Goal: Task Accomplishment & Management: Use online tool/utility

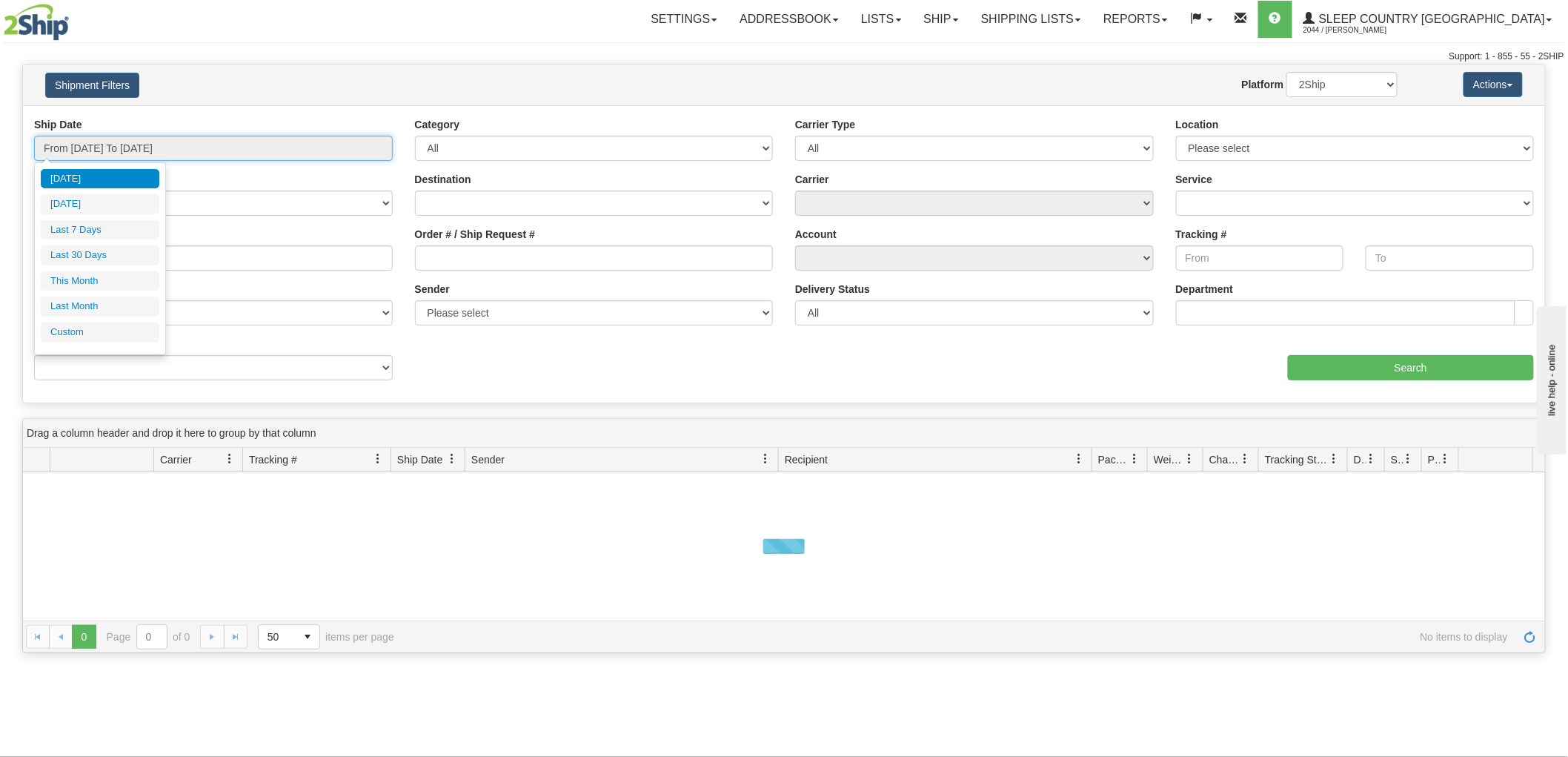
click at [115, 143] on input "From 08/18/2025 To 08/19/2025" at bounding box center [213, 148] width 359 height 26
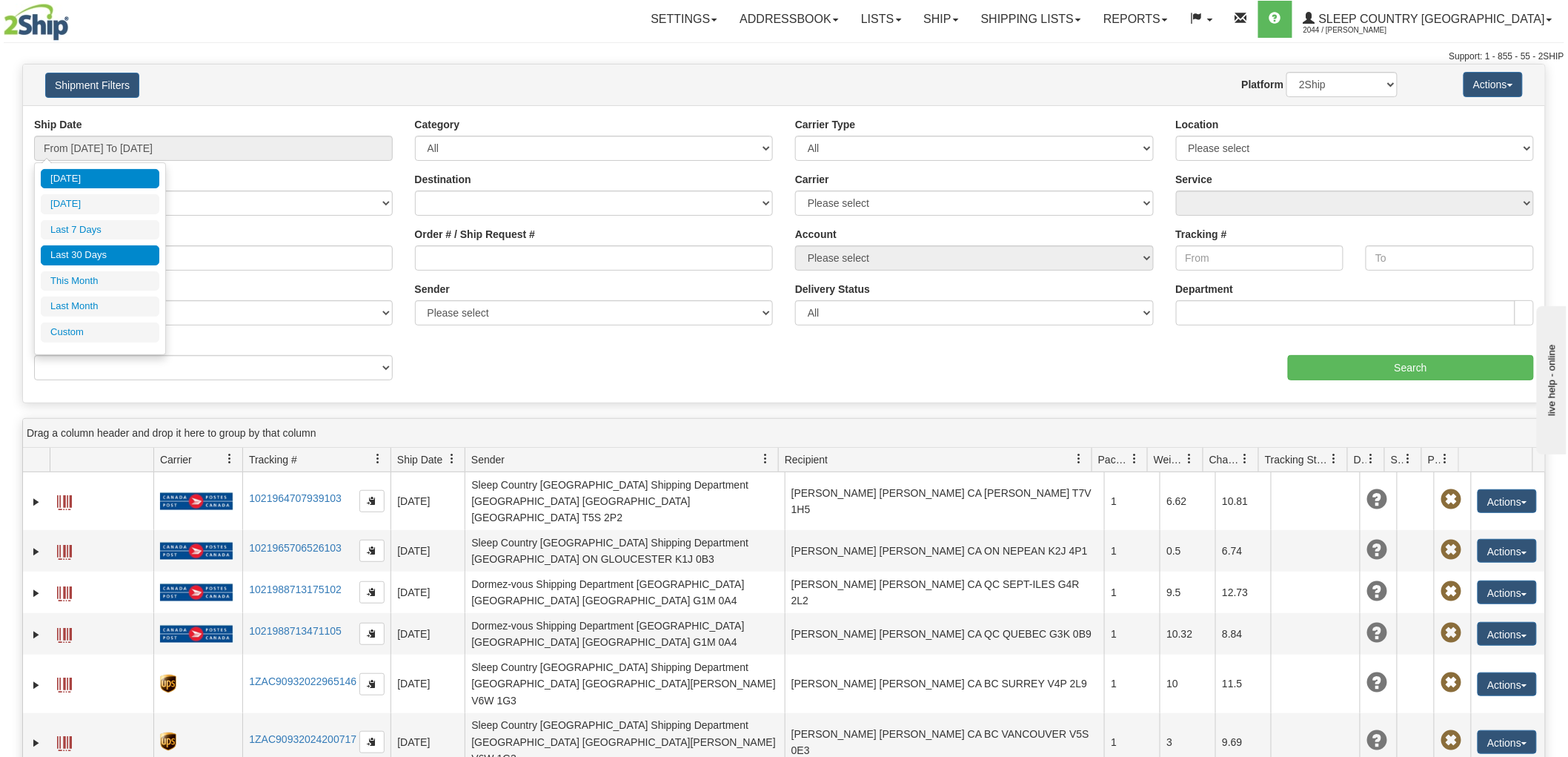
click at [91, 256] on li "Last 30 Days" at bounding box center [100, 255] width 119 height 20
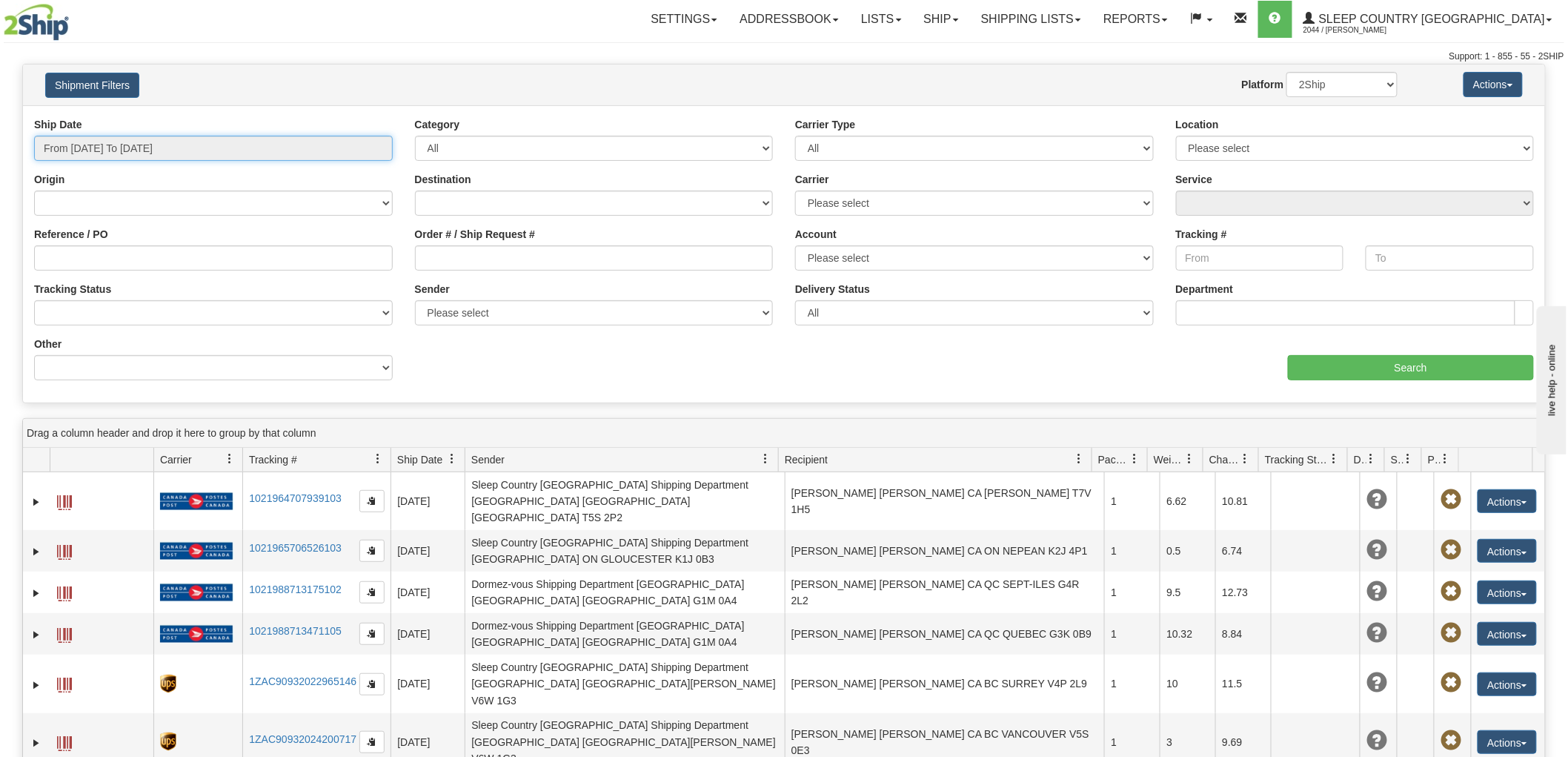
click at [195, 149] on input "From 07/21/2025 To 08/19/2025" at bounding box center [213, 148] width 359 height 26
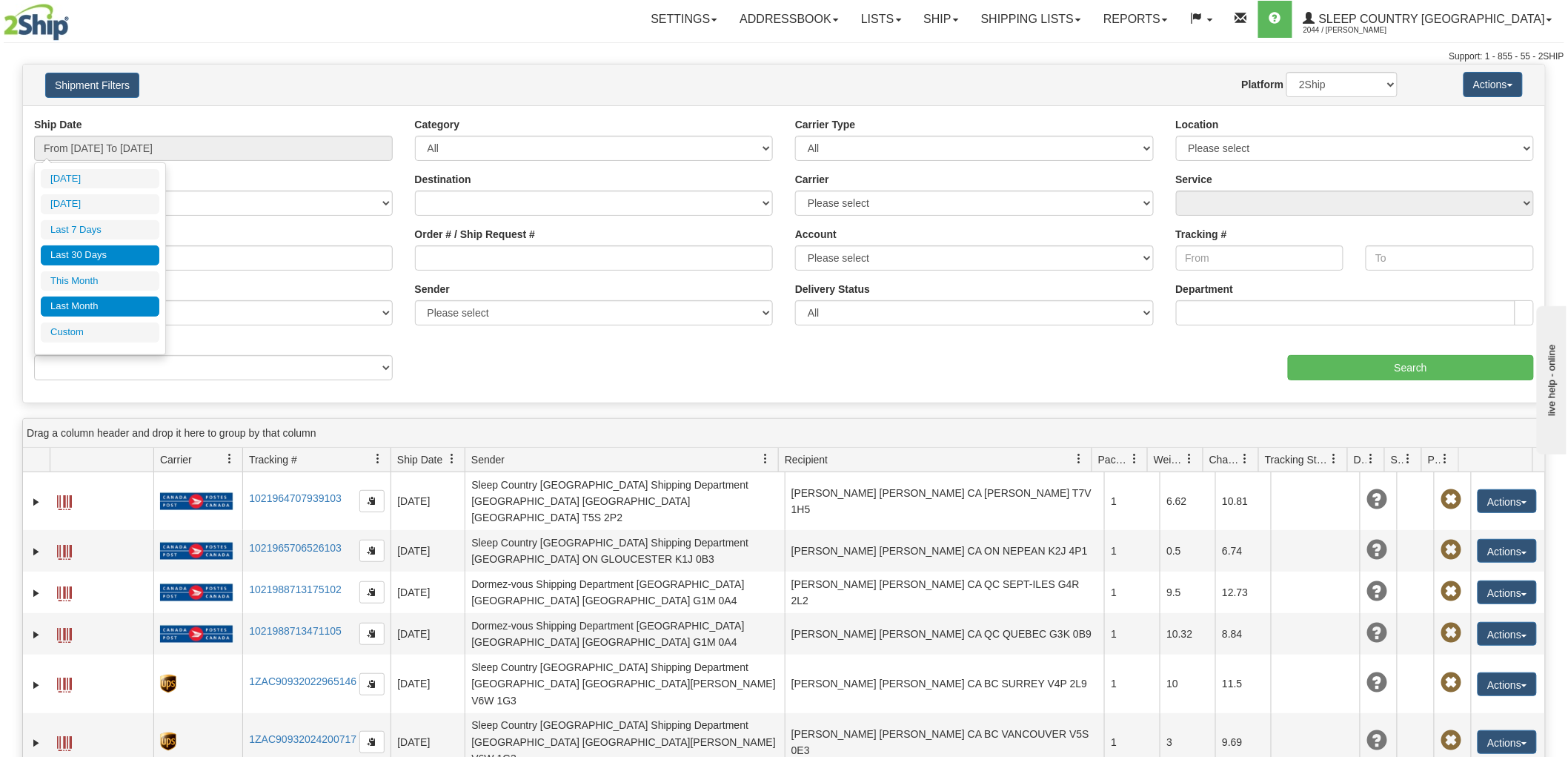
click at [81, 299] on li "Last Month" at bounding box center [100, 306] width 119 height 20
type input "From 07/01/2025 To 07/31/2025"
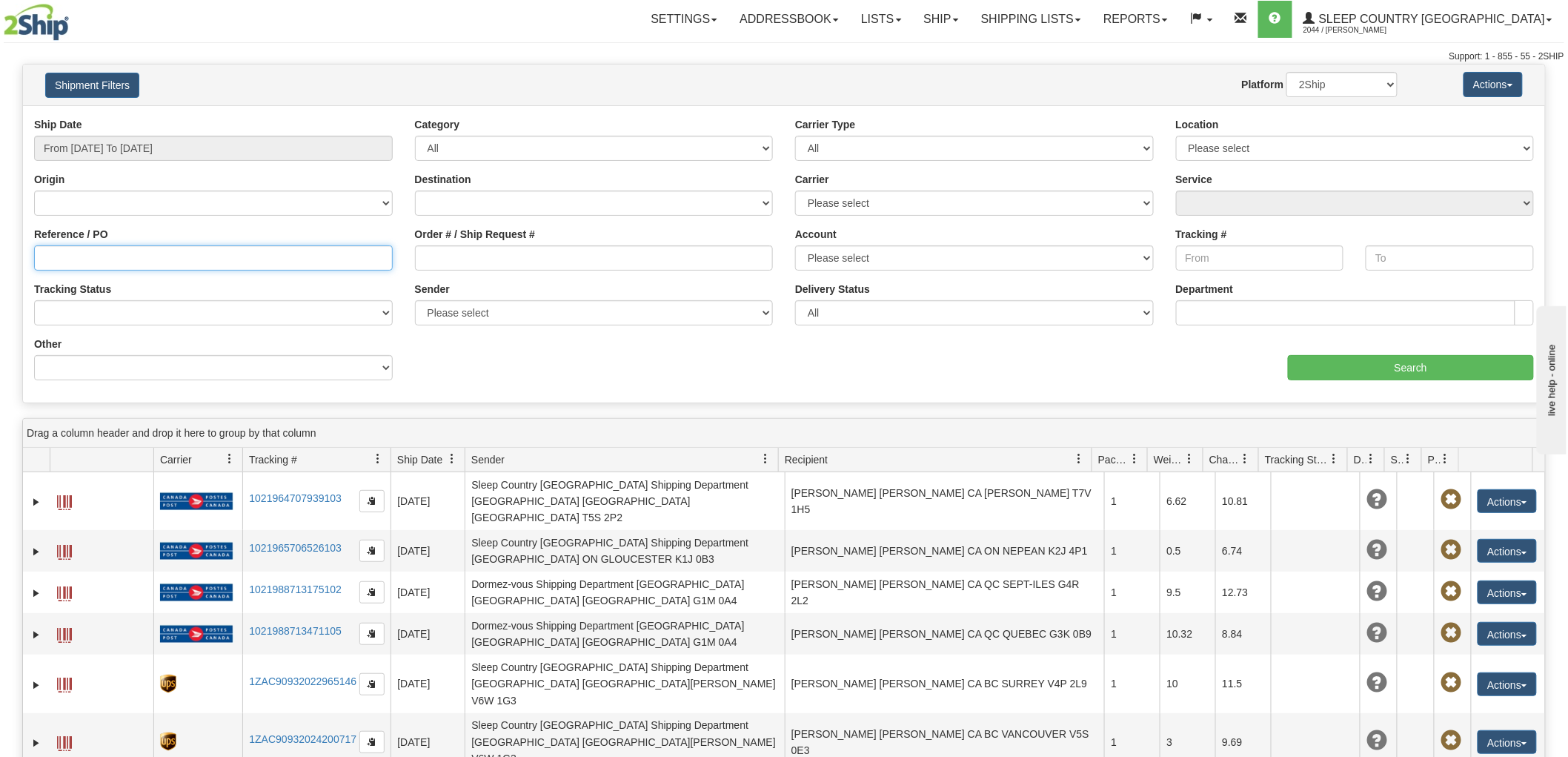
click at [80, 261] on input "Reference / PO" at bounding box center [213, 258] width 359 height 26
paste input "9002H897703"
type input "9002H897703"
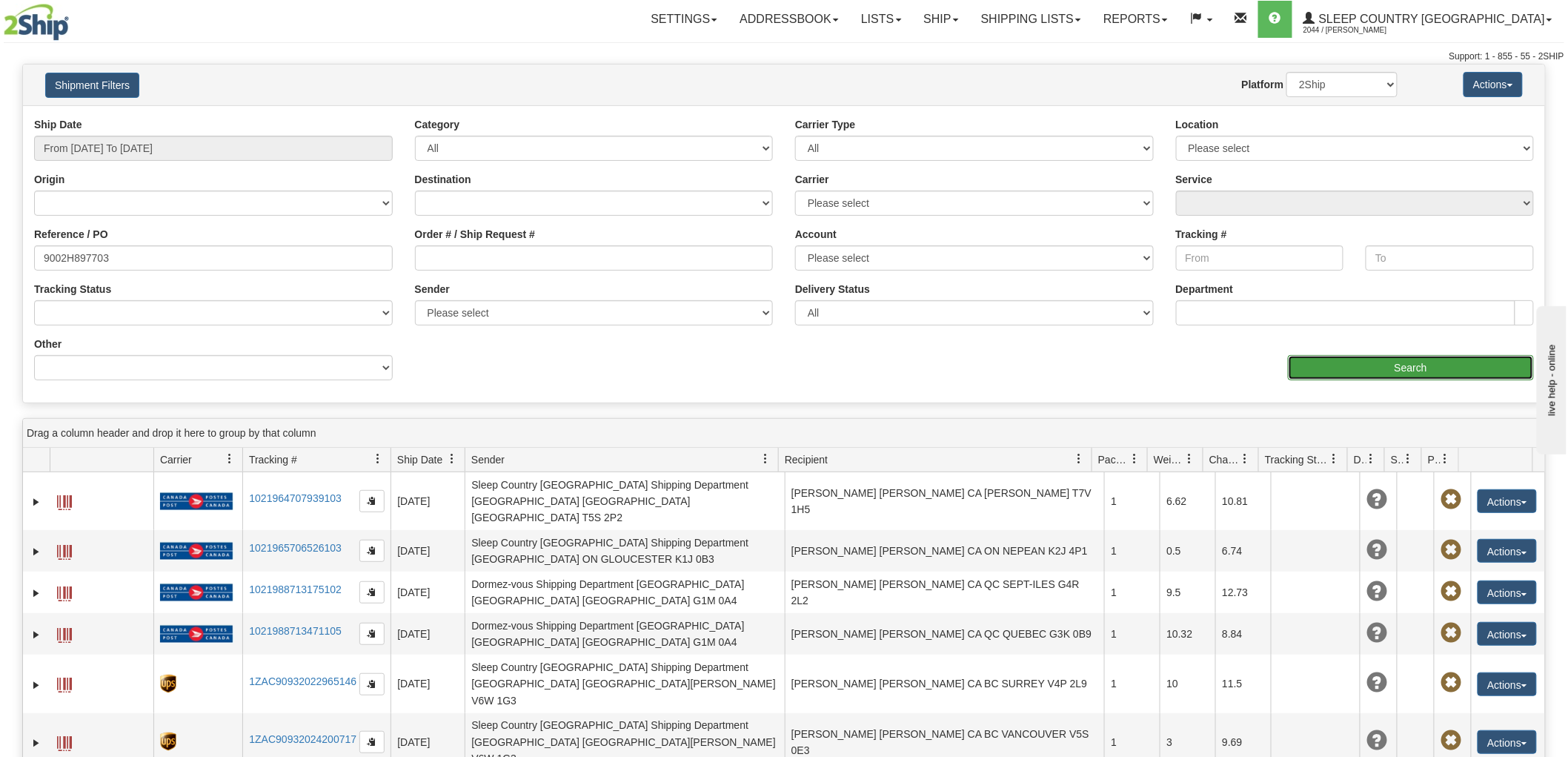
click at [1366, 375] on input "Search" at bounding box center [1410, 368] width 246 height 26
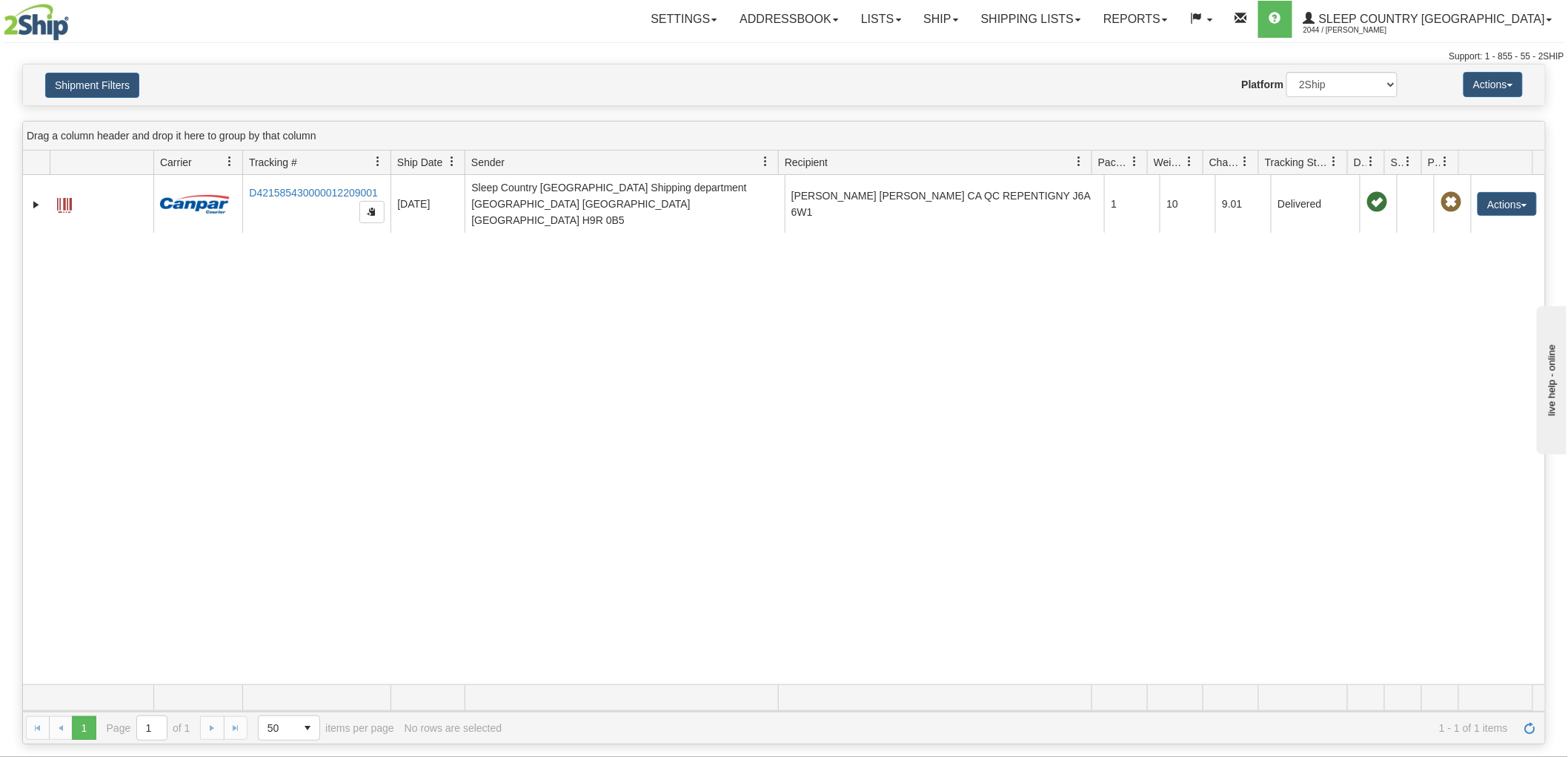
drag, startPoint x: 1323, startPoint y: 338, endPoint x: 889, endPoint y: 239, distance: 445.1
click at [1322, 338] on div "31283013 2044 D421585430000012209001 07/16/2025 07/16/2025 08:15:59 AM Sleep Co…" at bounding box center [783, 429] width 1522 height 509
click at [75, 84] on button "Shipment Filters" at bounding box center [93, 85] width 94 height 26
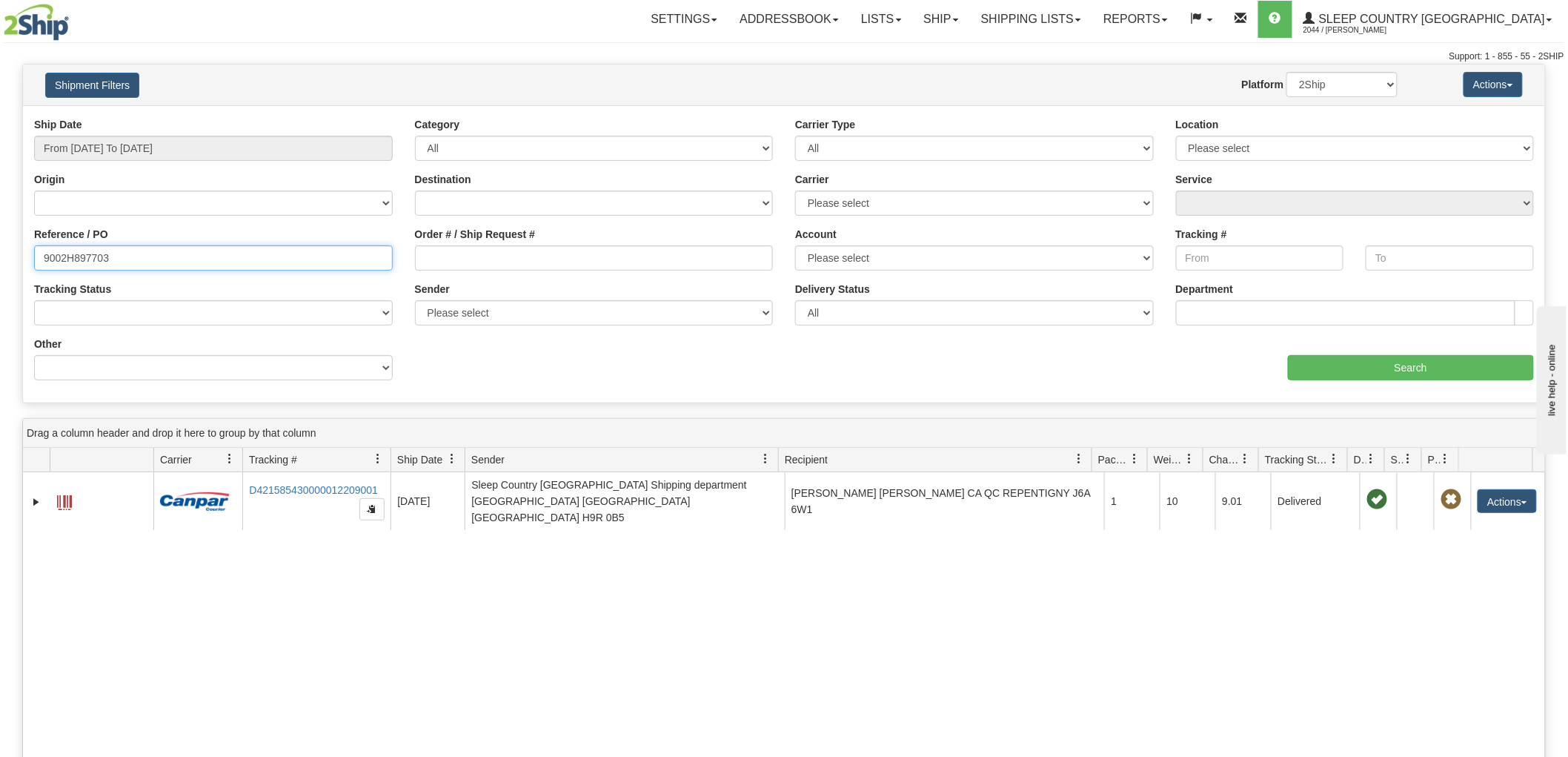
drag, startPoint x: 176, startPoint y: 263, endPoint x: 0, endPoint y: 252, distance: 176.3
click at [0, 252] on div "Please wait... × Confirm Delete Delete Cancel × Confirm Delete Yes No Cancel × …" at bounding box center [784, 552] width 1568 height 978
click at [487, 258] on input "Order # / Ship Request #" at bounding box center [594, 258] width 359 height 26
paste input "9002H897703"
type input "9002H897703"
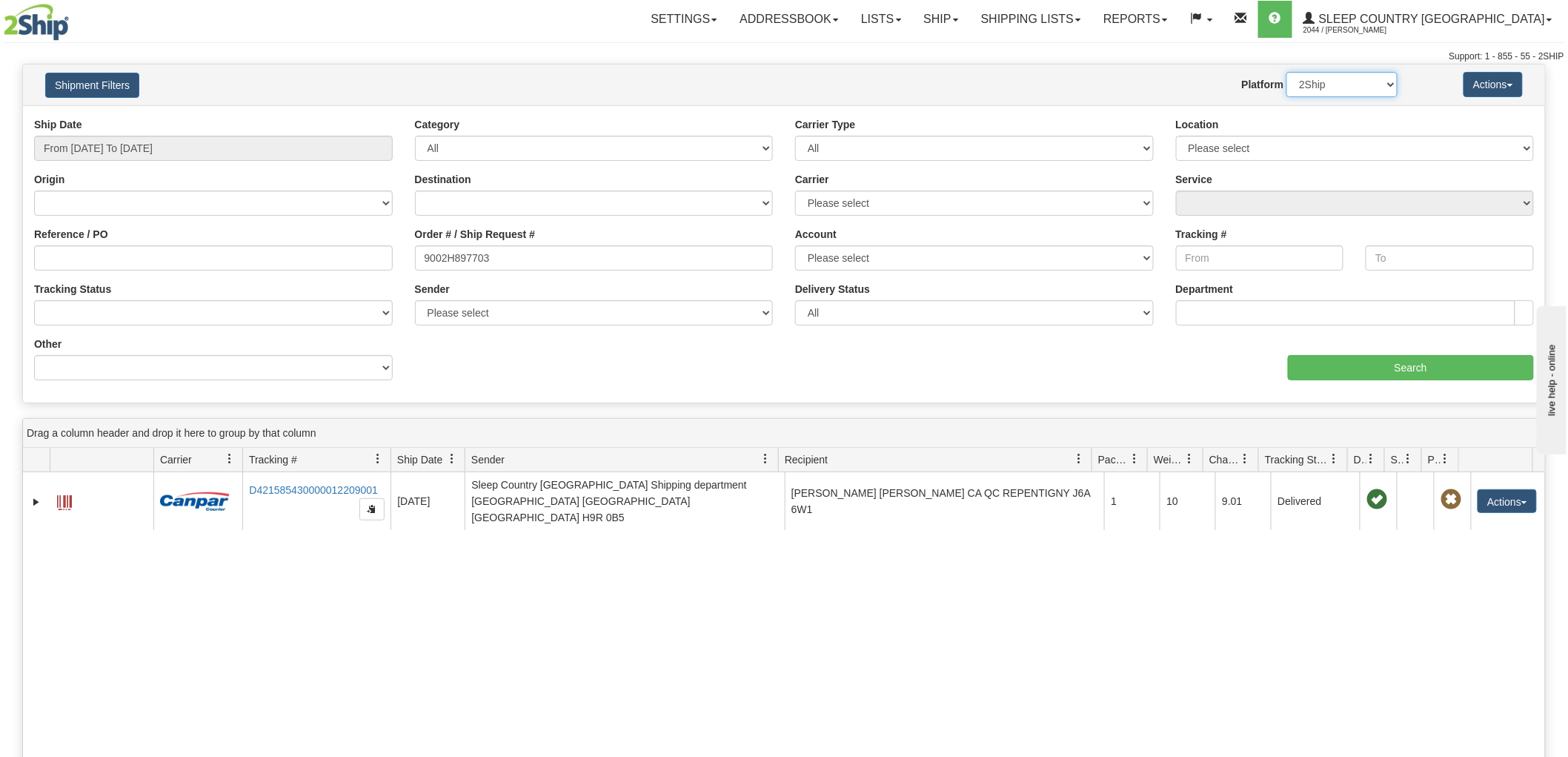
click at [1335, 76] on select "2Ship Imported" at bounding box center [1342, 84] width 111 height 26
select select "1"
click at [1287, 72] on select "2Ship Imported" at bounding box center [1342, 84] width 111 height 26
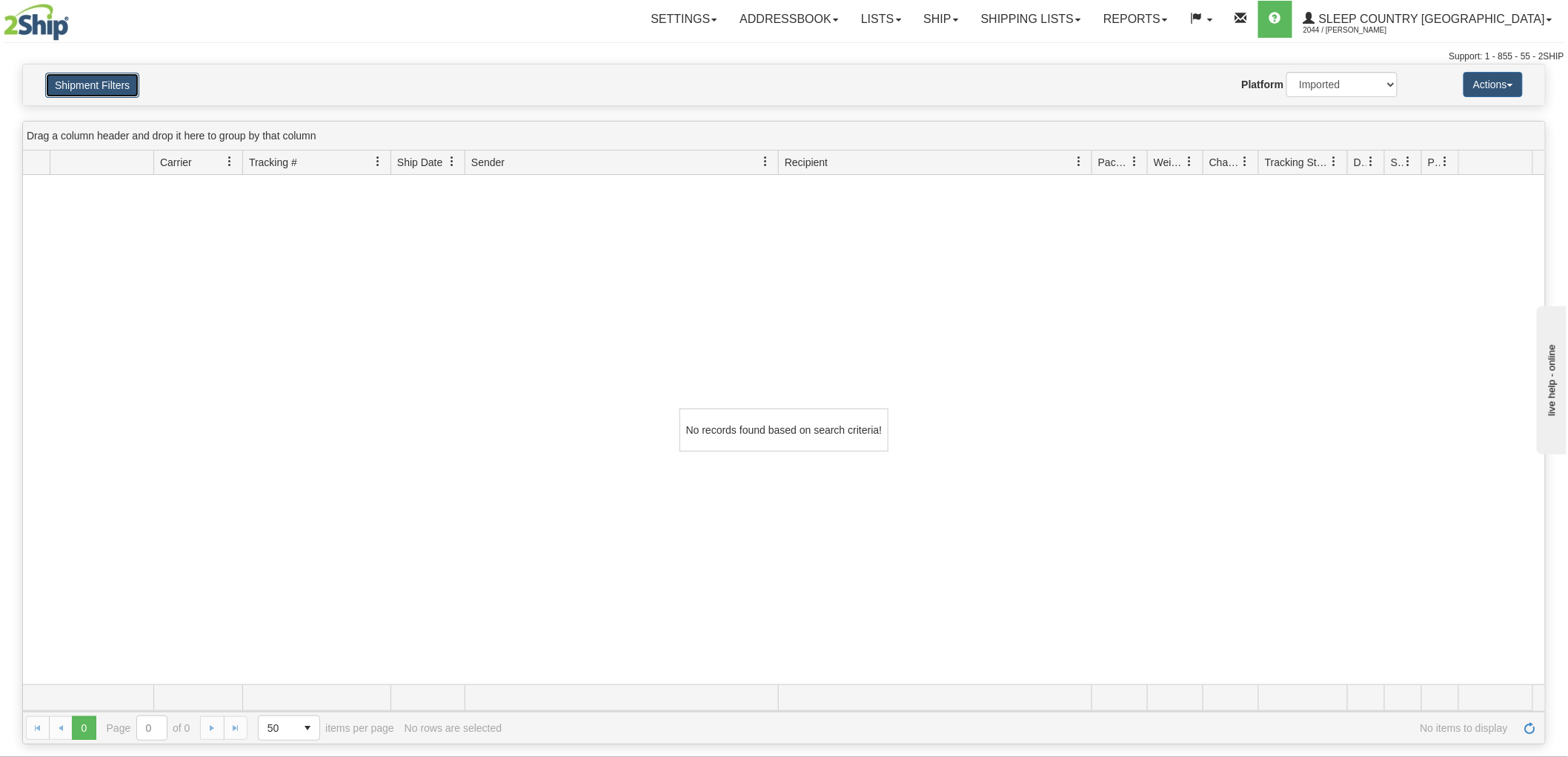
click at [92, 77] on button "Shipment Filters" at bounding box center [93, 85] width 94 height 26
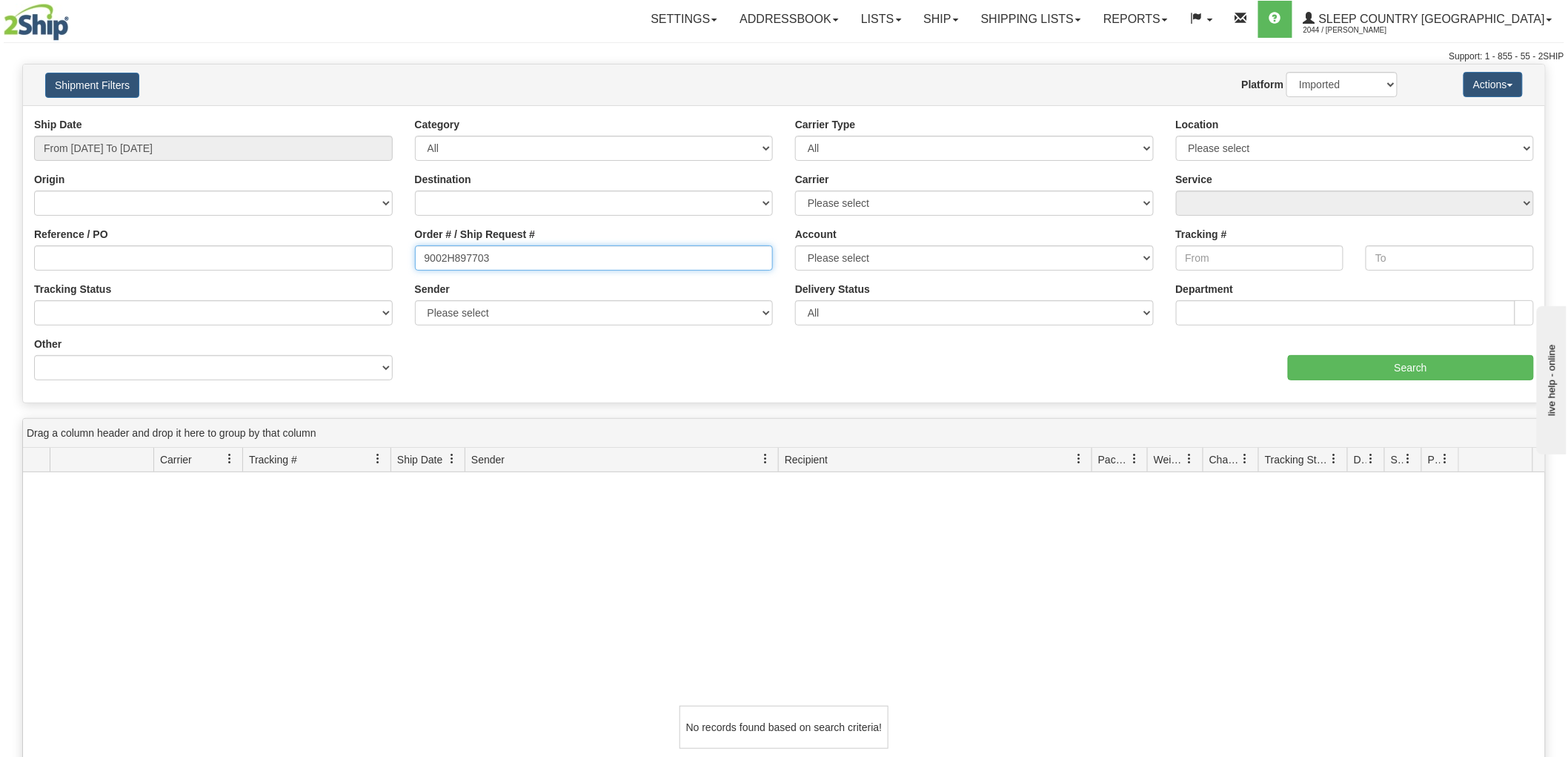
drag, startPoint x: 414, startPoint y: 235, endPoint x: 338, endPoint y: 220, distance: 77.5
click at [321, 219] on div "Ship Date From 07/01/2025 To 07/31/2025 Category All Inbound Outbound Carrier T…" at bounding box center [783, 254] width 1522 height 274
click at [150, 260] on input "Reference / PO" at bounding box center [213, 258] width 359 height 26
paste input "9002H897703"
type input "9002H897703"
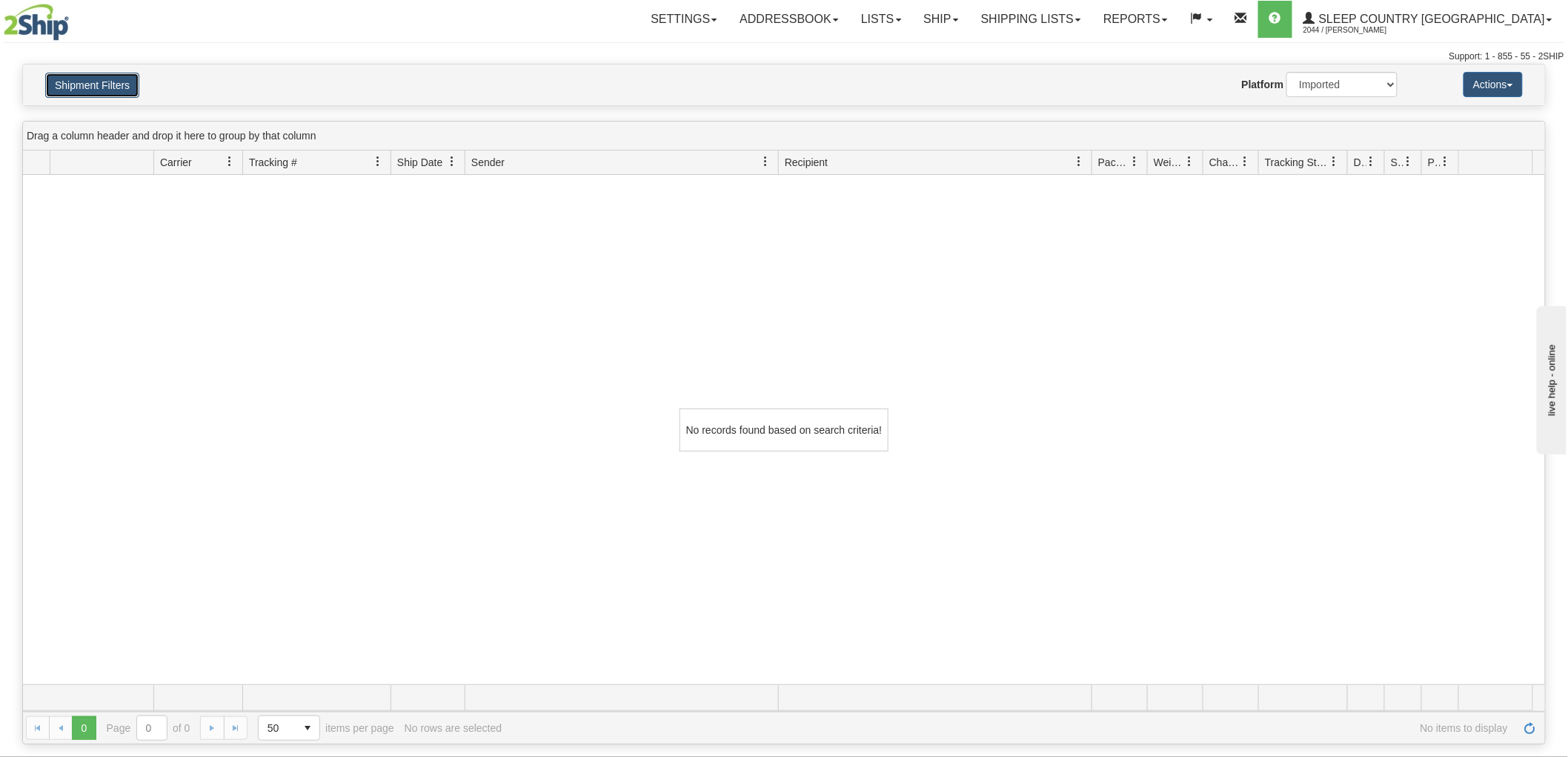
drag, startPoint x: 79, startPoint y: 82, endPoint x: 86, endPoint y: 87, distance: 8.6
click at [78, 81] on button "Shipment Filters" at bounding box center [93, 85] width 94 height 26
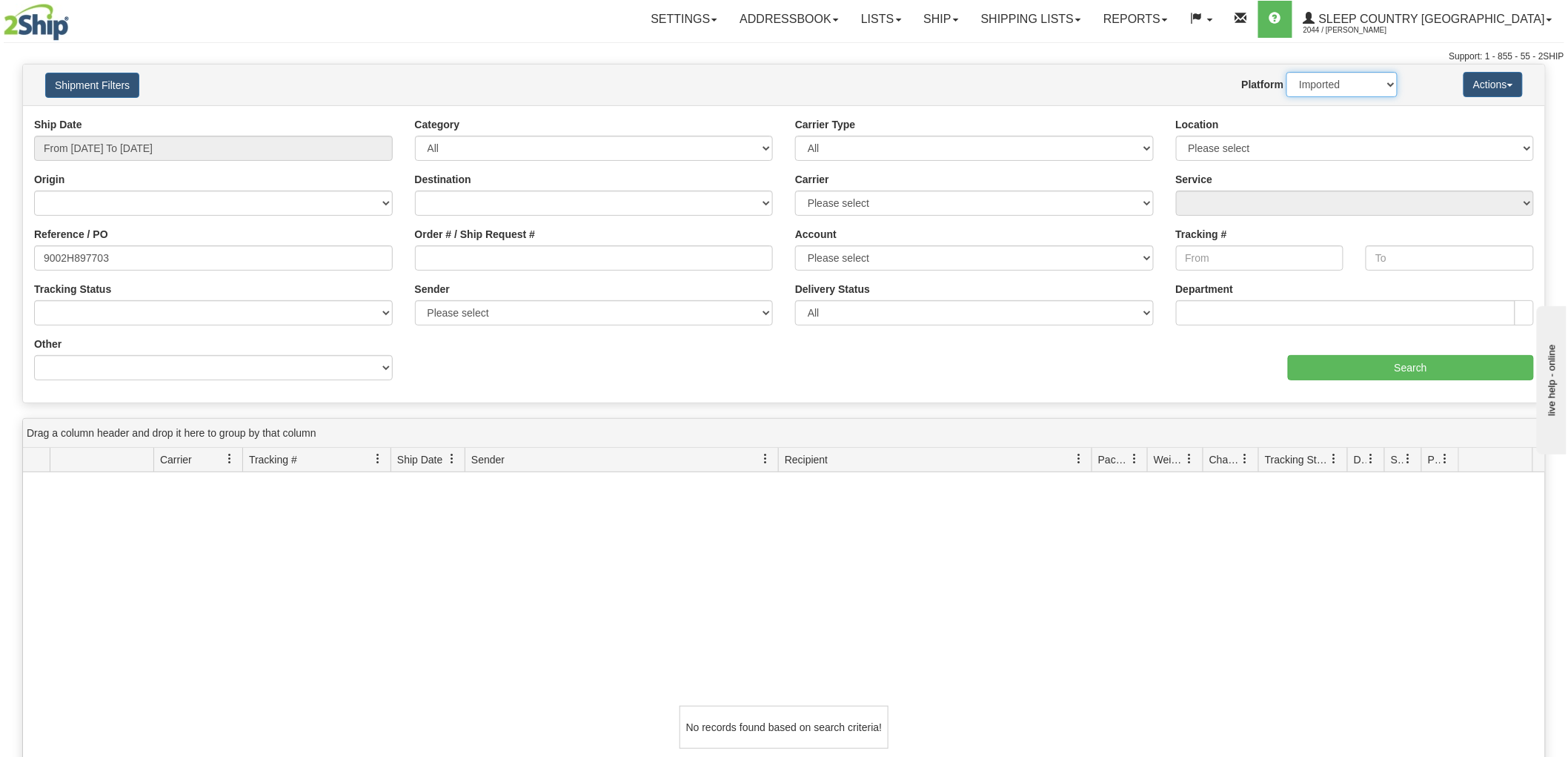
click at [1352, 77] on select "2Ship Imported" at bounding box center [1342, 84] width 111 height 26
click at [1330, 95] on select "2Ship Imported" at bounding box center [1342, 84] width 111 height 26
click at [1324, 81] on select "2Ship Imported" at bounding box center [1342, 84] width 111 height 26
select select "0"
click at [1287, 72] on select "2Ship Imported" at bounding box center [1342, 84] width 111 height 26
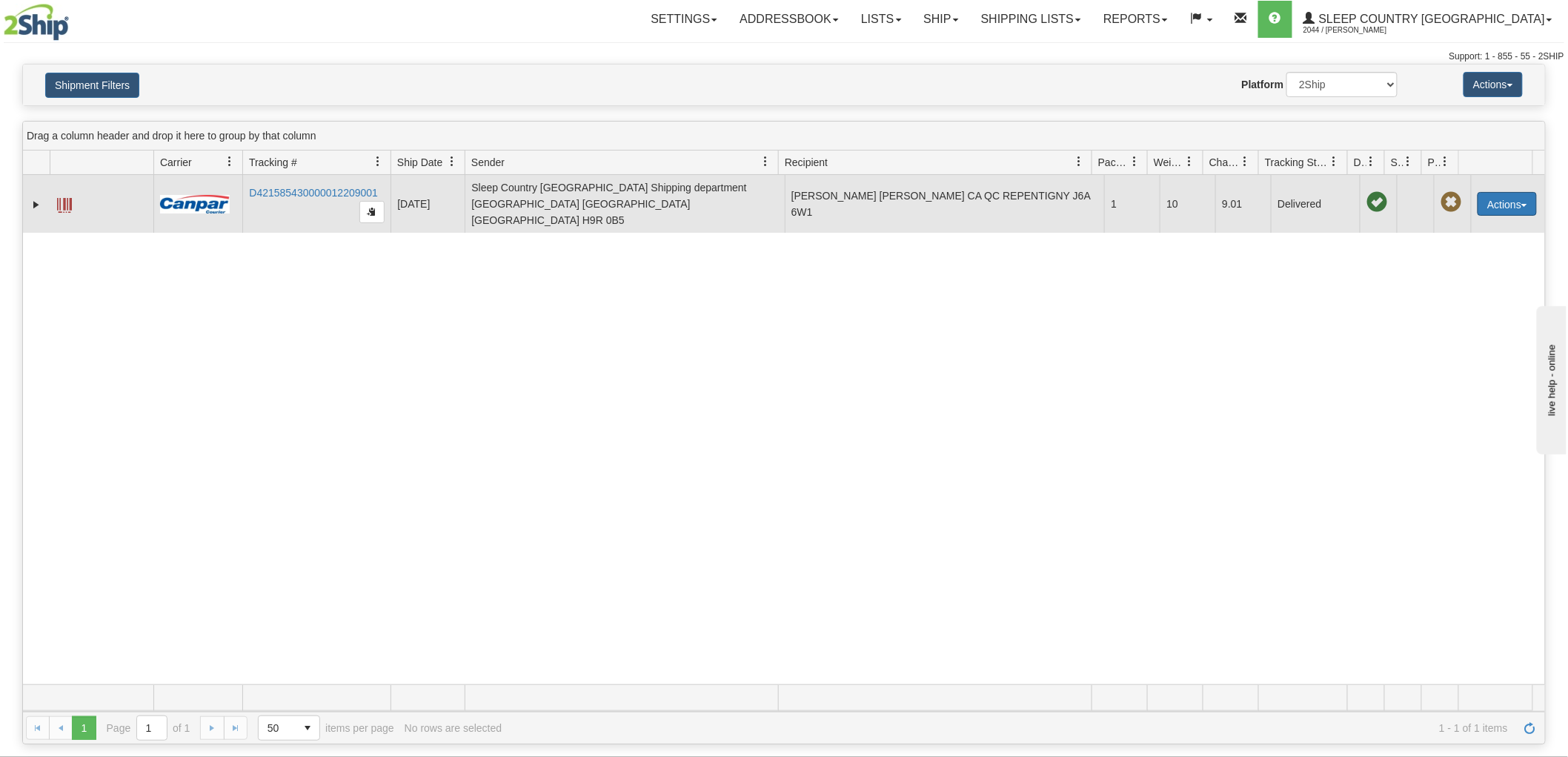
click at [1484, 192] on button "Actions" at bounding box center [1507, 203] width 60 height 24
click at [1449, 246] on link "Return" at bounding box center [1477, 250] width 119 height 19
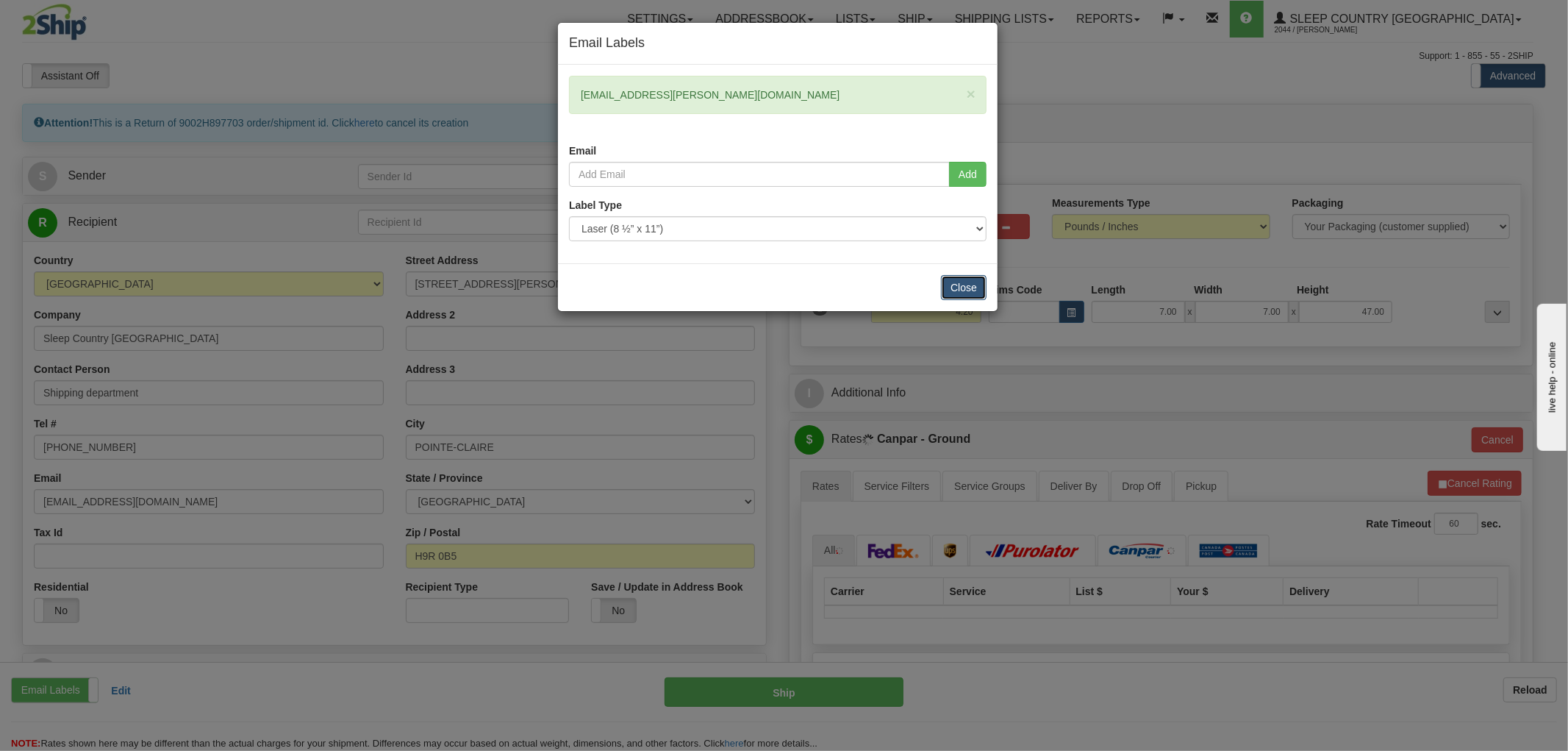
click at [953, 275] on button "Close" at bounding box center [963, 287] width 46 height 25
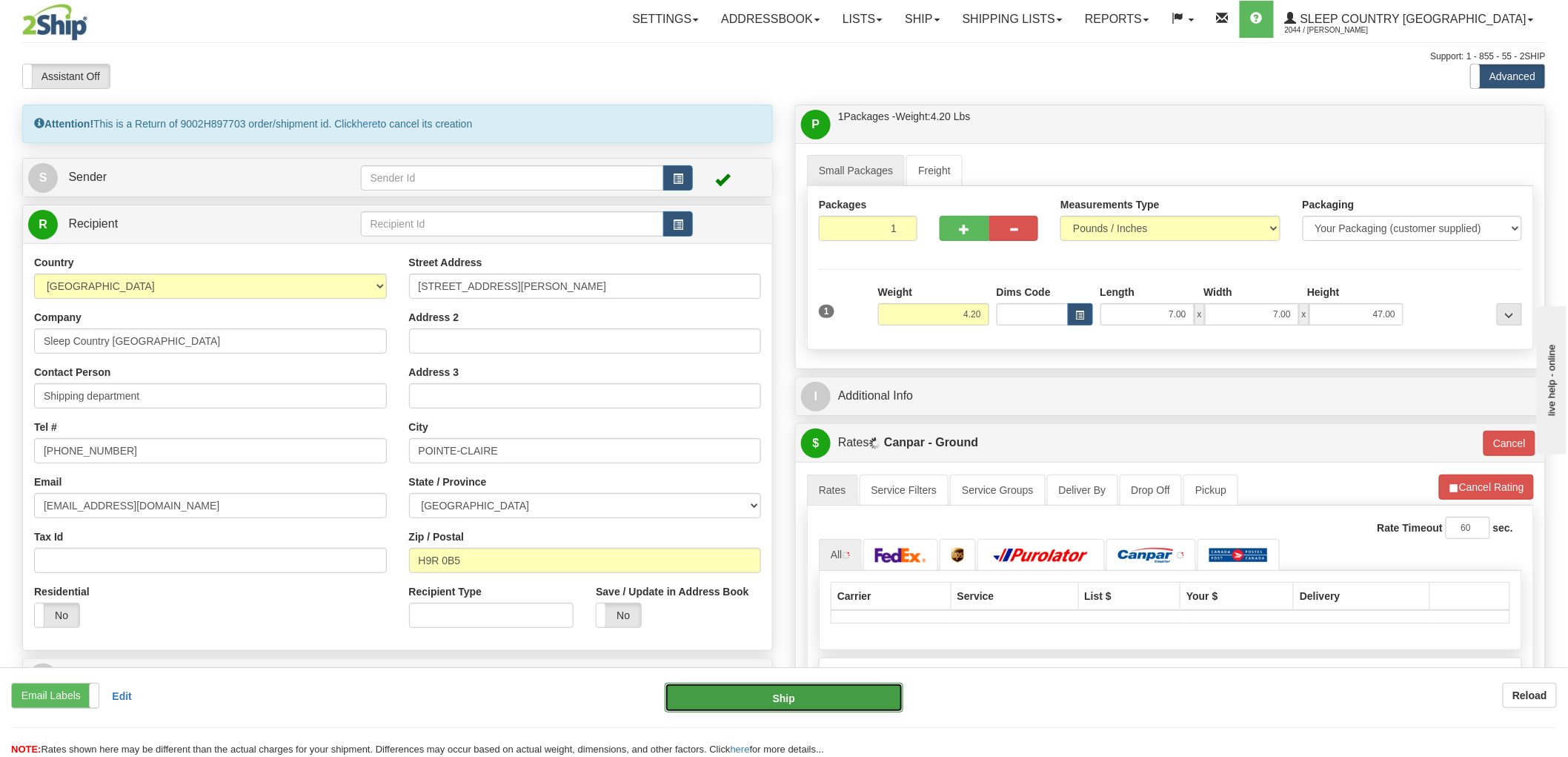
click at [778, 697] on button "Ship" at bounding box center [784, 697] width 239 height 29
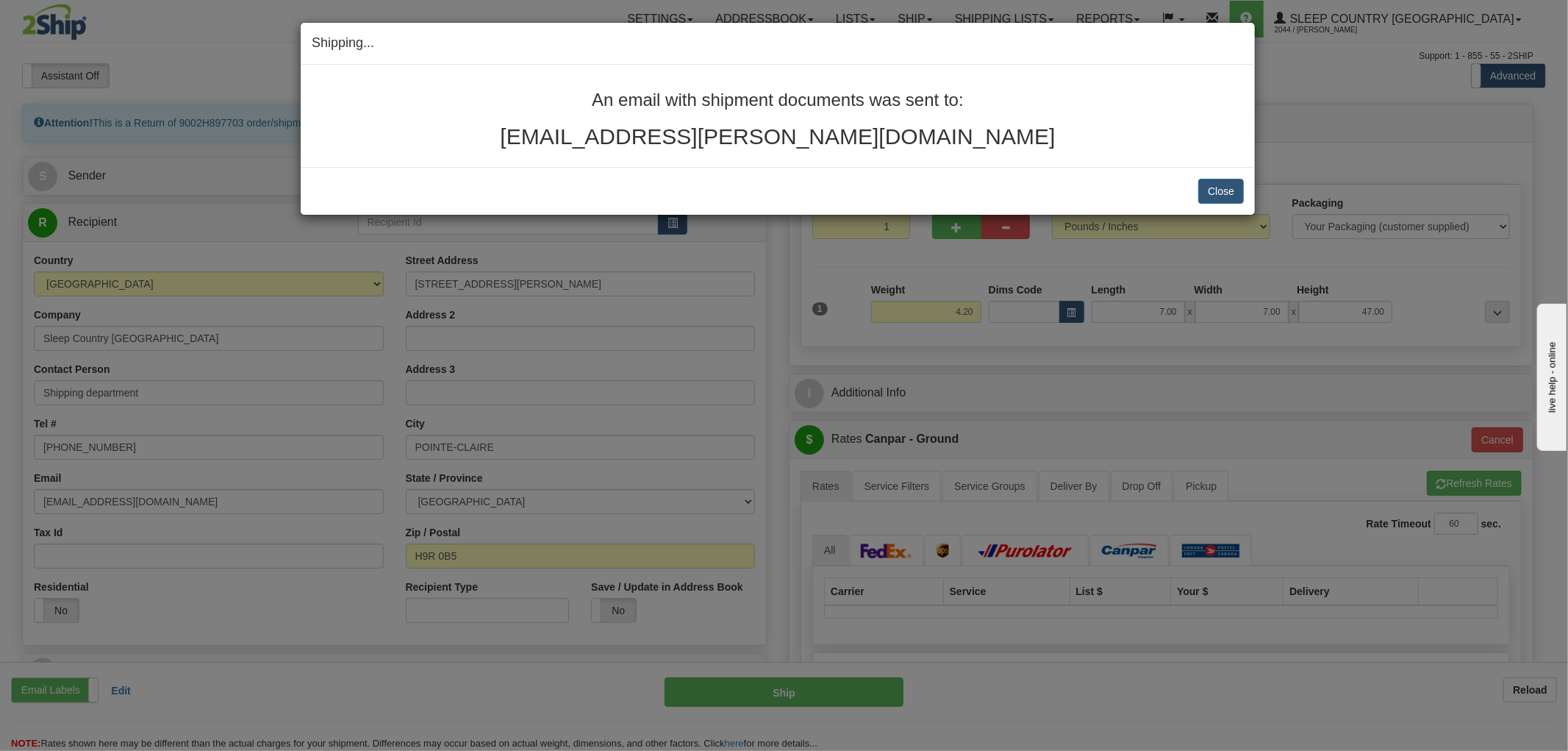
click at [1136, 104] on h3 "An email with shipment documents was sent to:" at bounding box center [778, 99] width 933 height 19
click at [1216, 192] on button "Close" at bounding box center [1221, 191] width 46 height 25
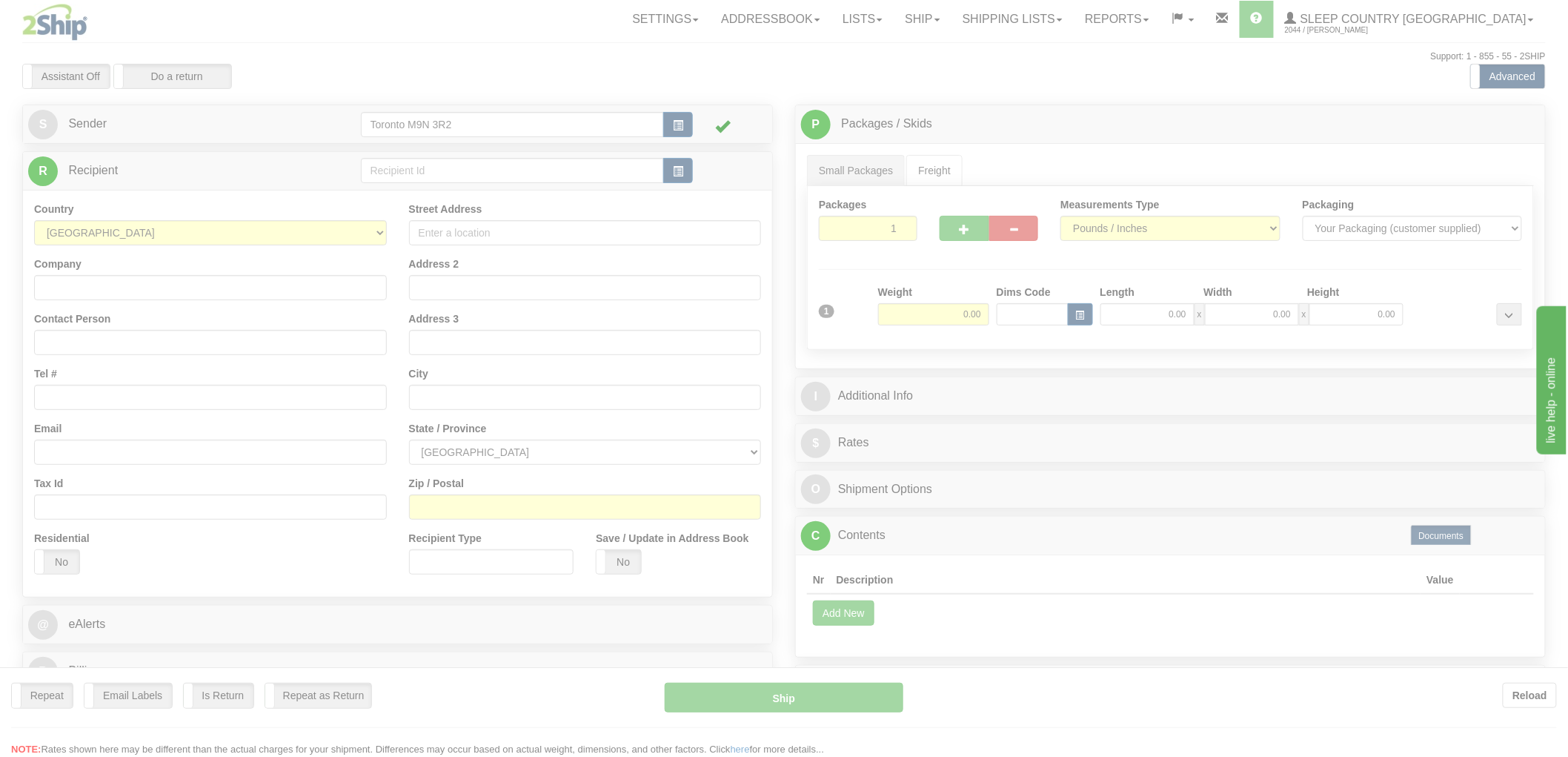
click at [1094, 20] on div at bounding box center [784, 378] width 1568 height 757
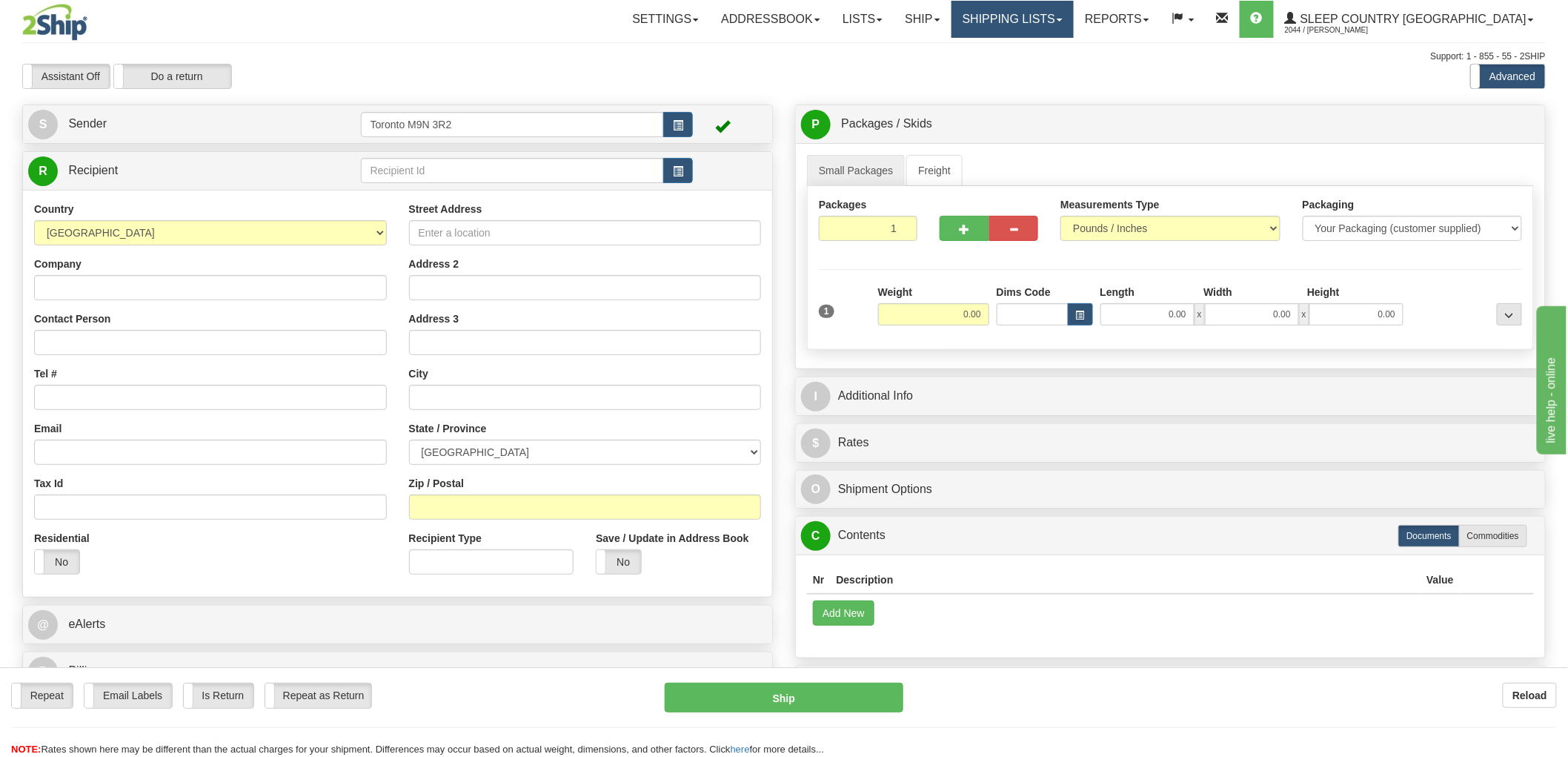
click at [1074, 15] on link "Shipping lists" at bounding box center [1012, 19] width 122 height 37
click at [1058, 70] on span "Search Shipment History" at bounding box center [1001, 71] width 115 height 12
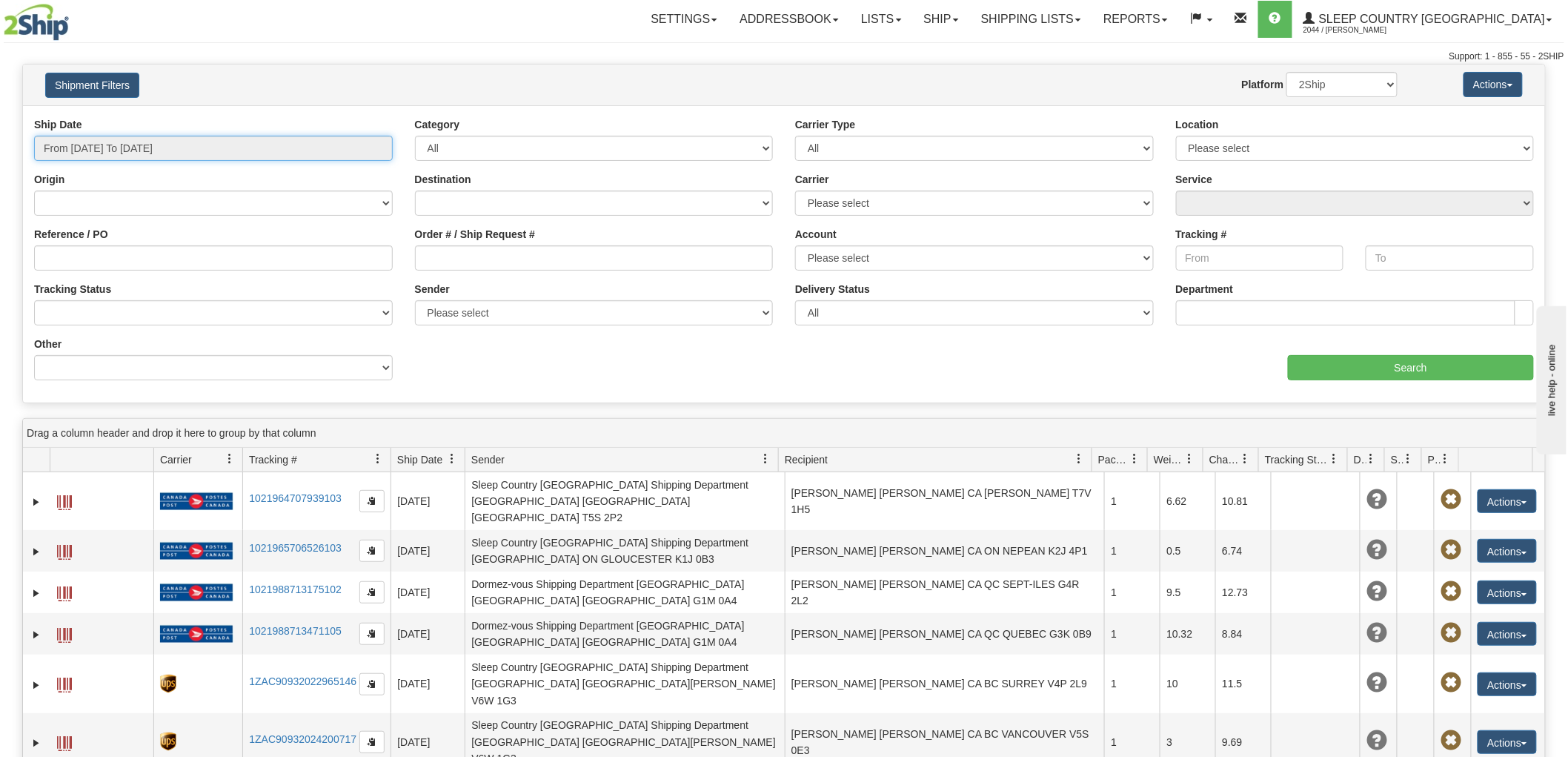
click at [111, 144] on input "From 08/18/2025 To 08/19/2025" at bounding box center [213, 148] width 359 height 26
drag, startPoint x: 87, startPoint y: 254, endPoint x: 101, endPoint y: 96, distance: 158.6
click at [87, 253] on li "Last 30 Days" at bounding box center [100, 255] width 119 height 20
type input "From 07/21/2025 To 08/19/2025"
